Goal: Information Seeking & Learning: Learn about a topic

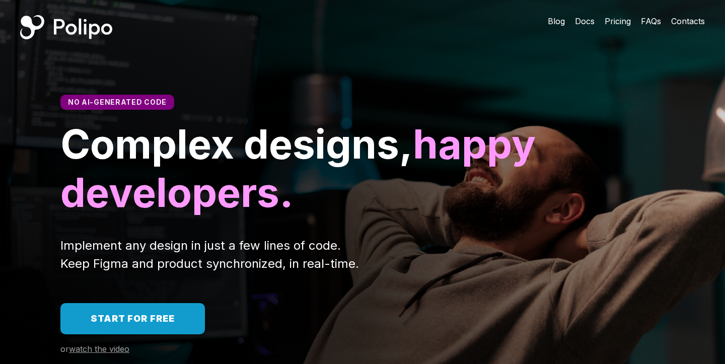
click at [614, 24] on span "Pricing" at bounding box center [618, 21] width 26 height 10
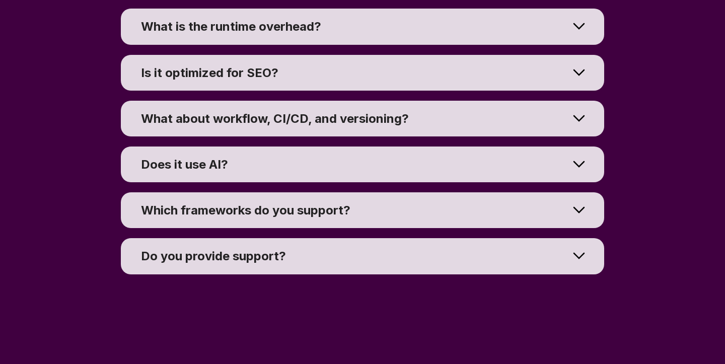
scroll to position [7742, 0]
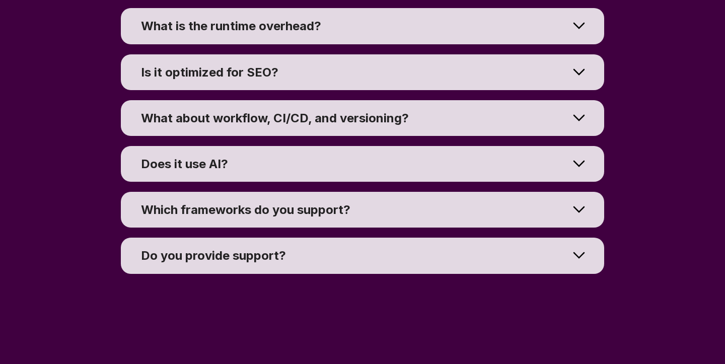
click at [513, 114] on div "What about workflow, CI/CD, and versioning?" at bounding box center [355, 118] width 428 height 16
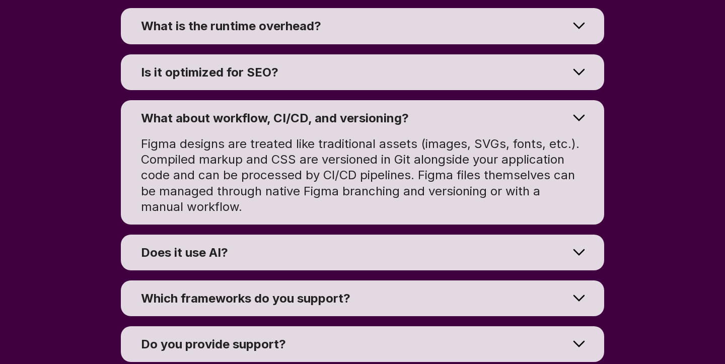
click at [471, 245] on div "Does it use AI?" at bounding box center [355, 253] width 428 height 16
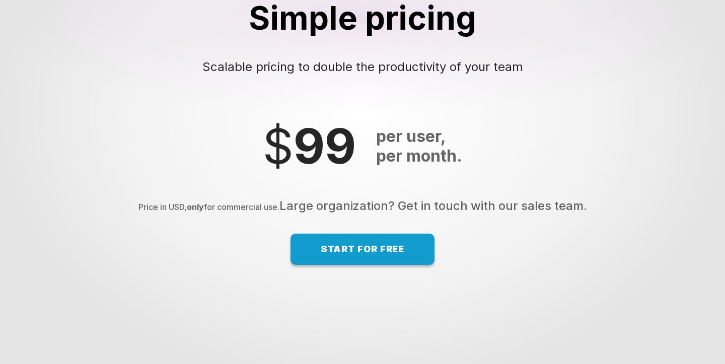
scroll to position [6800, 0]
click at [400, 254] on span "Start for free" at bounding box center [363, 249] width 84 height 11
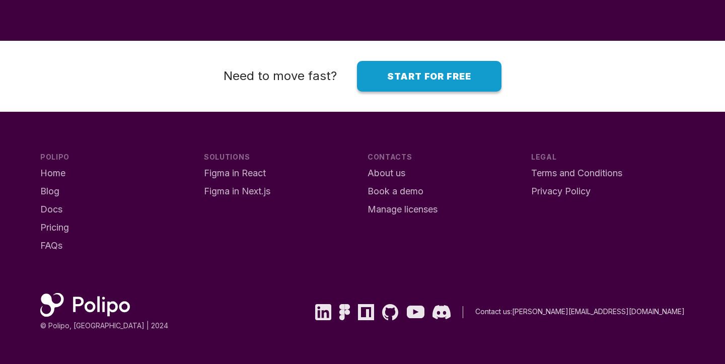
scroll to position [8126, 0]
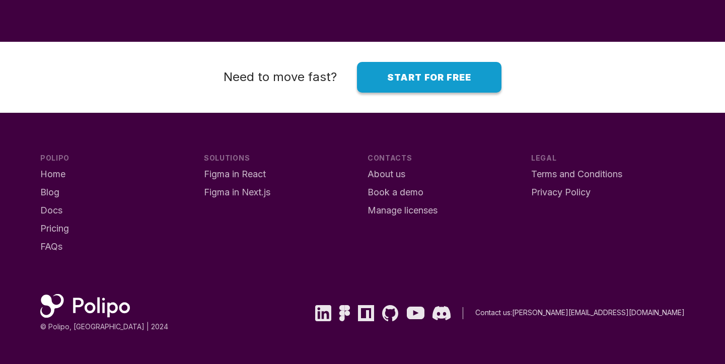
click at [384, 187] on span "Book a demo" at bounding box center [396, 192] width 56 height 11
click at [45, 242] on span "FAQs" at bounding box center [51, 246] width 22 height 11
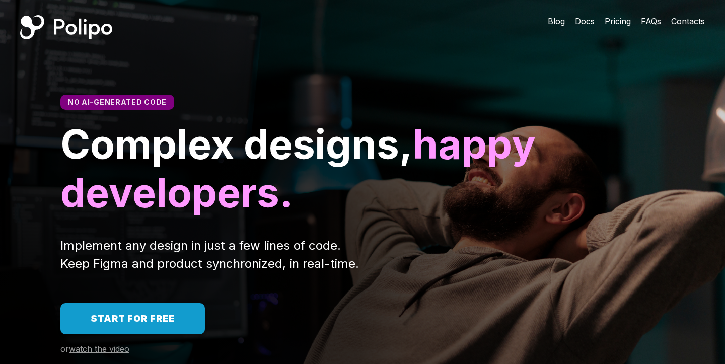
click at [581, 21] on span "Docs" at bounding box center [585, 21] width 20 height 10
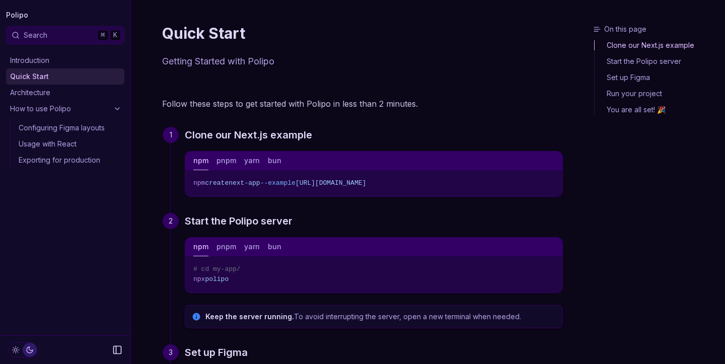
click at [92, 159] on link "Exporting for production" at bounding box center [70, 160] width 110 height 16
